Goal: Information Seeking & Learning: Learn about a topic

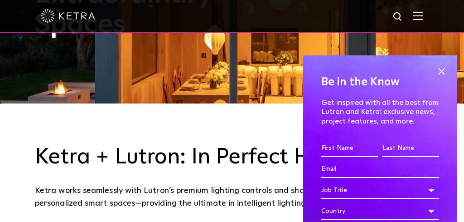
scroll to position [123, 0]
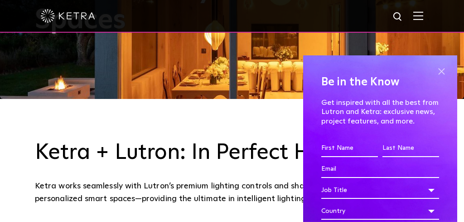
click at [436, 70] on span at bounding box center [442, 71] width 14 height 14
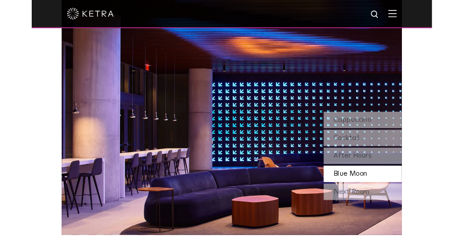
scroll to position [662, 0]
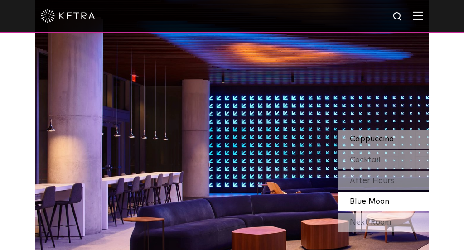
click at [365, 132] on div "Cappuccino" at bounding box center [384, 139] width 91 height 19
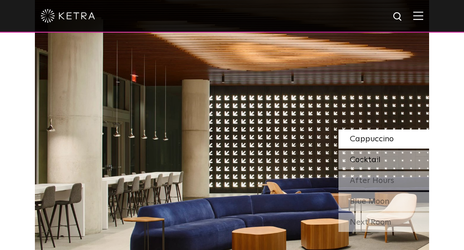
click at [363, 157] on span "Cocktail" at bounding box center [365, 160] width 31 height 8
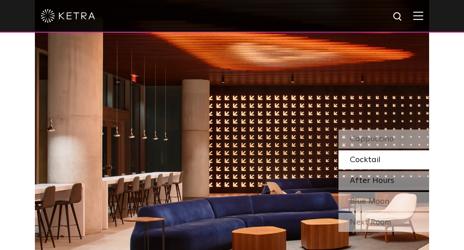
click at [363, 180] on span "After Hours" at bounding box center [372, 181] width 44 height 8
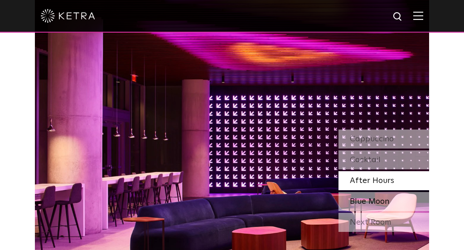
click at [379, 201] on span "Blue Moon" at bounding box center [369, 202] width 39 height 8
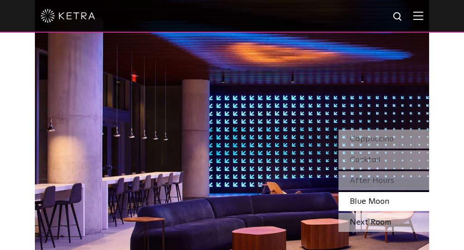
click at [374, 220] on div "Next Room" at bounding box center [384, 222] width 91 height 19
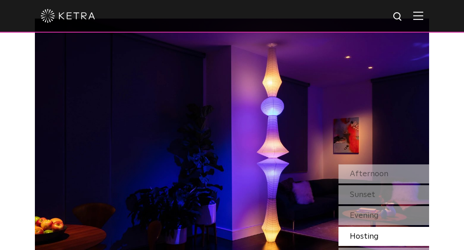
scroll to position [621, 0]
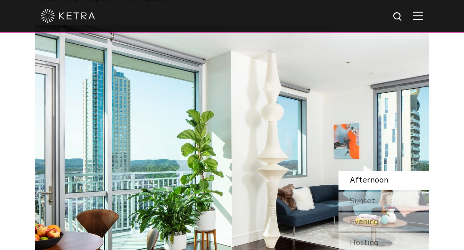
click at [375, 183] on span "Afternoon" at bounding box center [369, 180] width 39 height 8
click at [361, 203] on span "Sunset" at bounding box center [362, 201] width 25 height 8
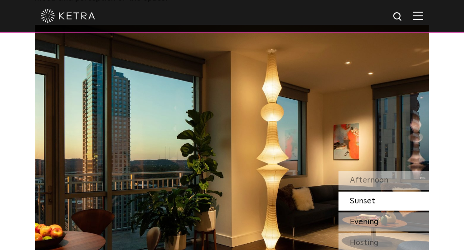
click at [362, 221] on span "Evening" at bounding box center [364, 222] width 29 height 8
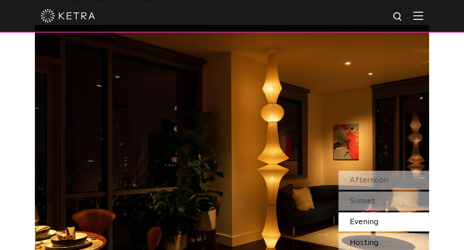
click at [362, 221] on div "Hosting" at bounding box center [384, 242] width 91 height 19
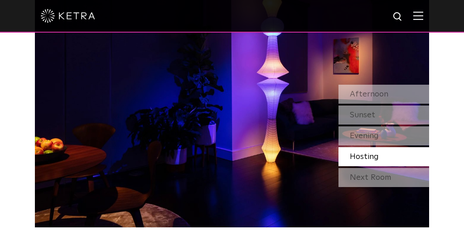
scroll to position [709, 0]
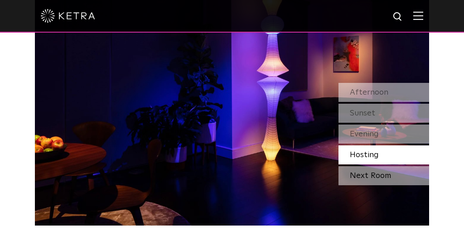
click at [358, 177] on div "Next Room" at bounding box center [384, 175] width 91 height 19
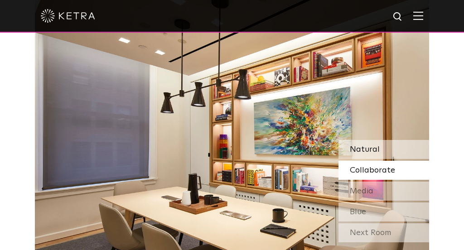
scroll to position [674, 0]
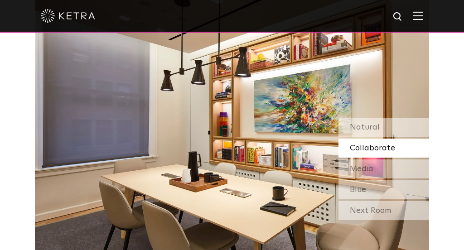
click at [355, 144] on span "Collaborate" at bounding box center [372, 148] width 45 height 8
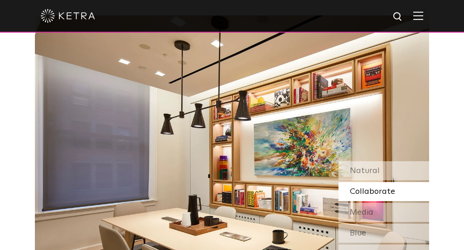
scroll to position [628, 0]
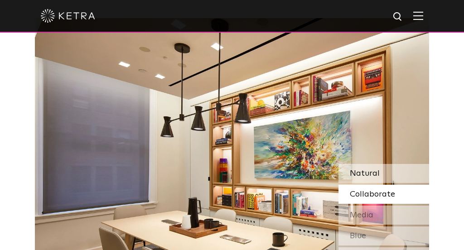
click at [365, 170] on span "Natural" at bounding box center [365, 174] width 30 height 8
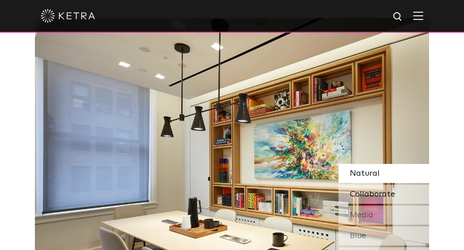
click at [362, 193] on span "Collaborate" at bounding box center [372, 194] width 45 height 8
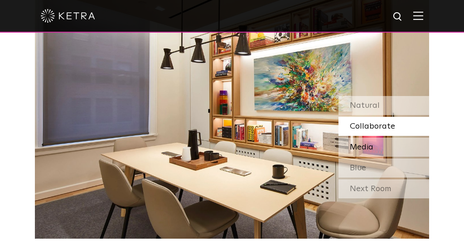
click at [363, 147] on span "Media" at bounding box center [362, 147] width 24 height 8
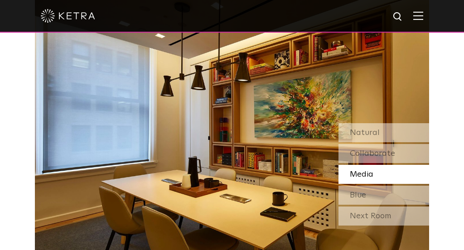
scroll to position [668, 0]
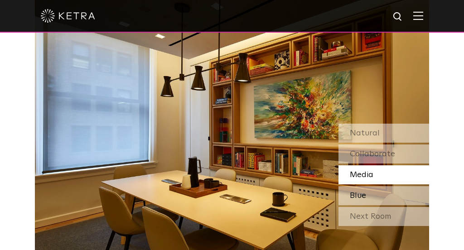
click at [363, 195] on span "Blue" at bounding box center [358, 196] width 16 height 8
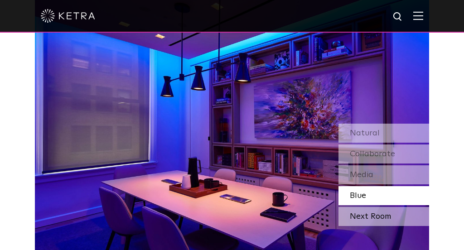
click at [364, 216] on div "Next Room" at bounding box center [384, 216] width 91 height 19
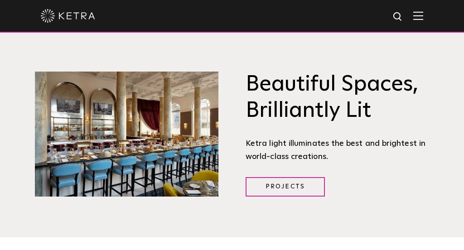
scroll to position [949, 0]
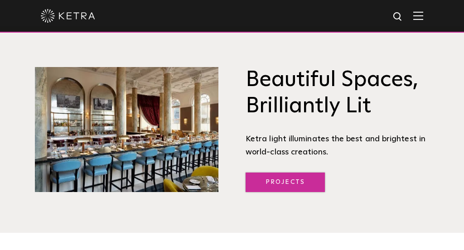
click at [273, 181] on link "Projects" at bounding box center [285, 182] width 79 height 19
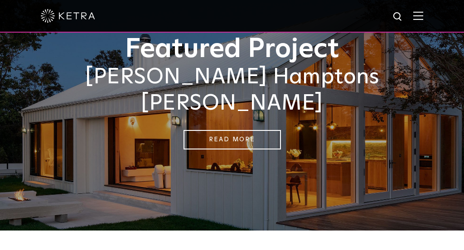
scroll to position [69, 0]
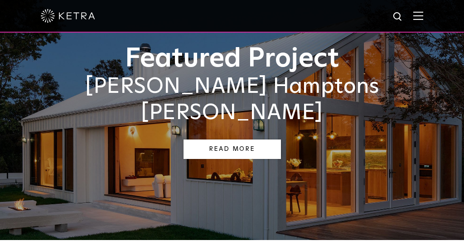
click at [228, 140] on link "Read More" at bounding box center [232, 149] width 97 height 19
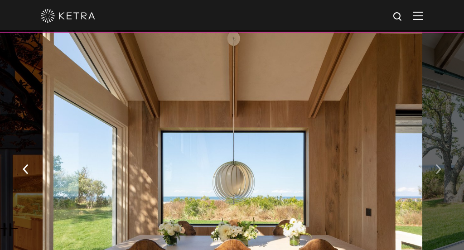
scroll to position [1360, 0]
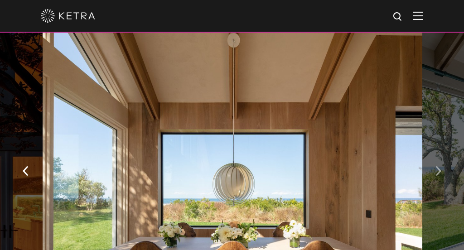
click at [441, 166] on img "button" at bounding box center [439, 171] width 6 height 10
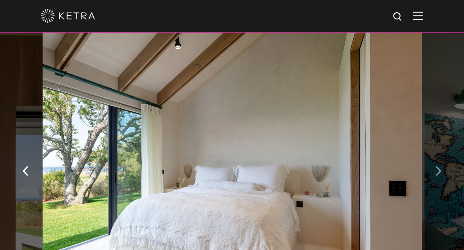
click at [441, 166] on img "button" at bounding box center [439, 171] width 6 height 10
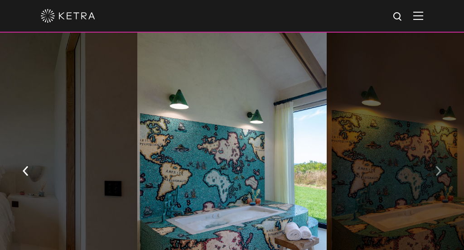
click at [441, 166] on img "button" at bounding box center [439, 171] width 6 height 10
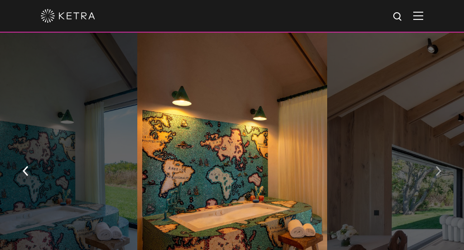
click at [439, 166] on img "button" at bounding box center [439, 171] width 6 height 10
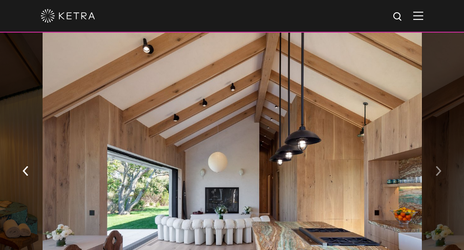
click at [439, 166] on img "button" at bounding box center [439, 171] width 6 height 10
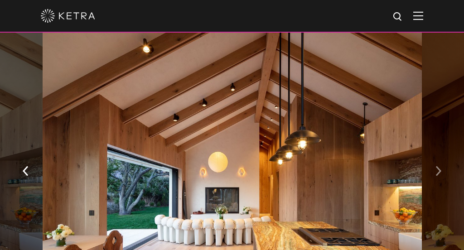
click at [439, 166] on img "button" at bounding box center [439, 171] width 6 height 10
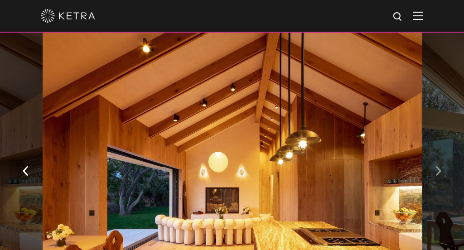
click at [439, 166] on img "button" at bounding box center [439, 171] width 6 height 10
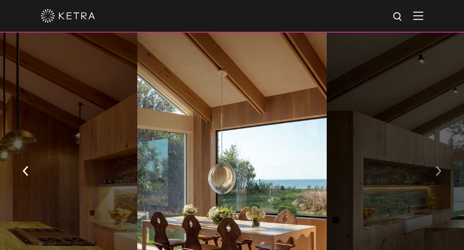
click at [439, 166] on img "button" at bounding box center [439, 171] width 6 height 10
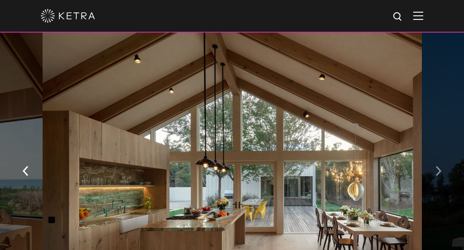
click at [439, 166] on img "button" at bounding box center [439, 171] width 6 height 10
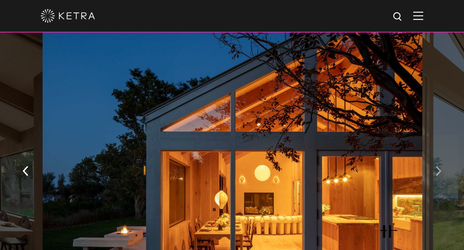
click at [439, 166] on img "button" at bounding box center [439, 171] width 6 height 10
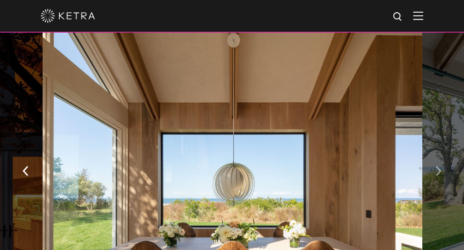
click at [439, 166] on img "button" at bounding box center [439, 171] width 6 height 10
